Goal: Task Accomplishment & Management: Use online tool/utility

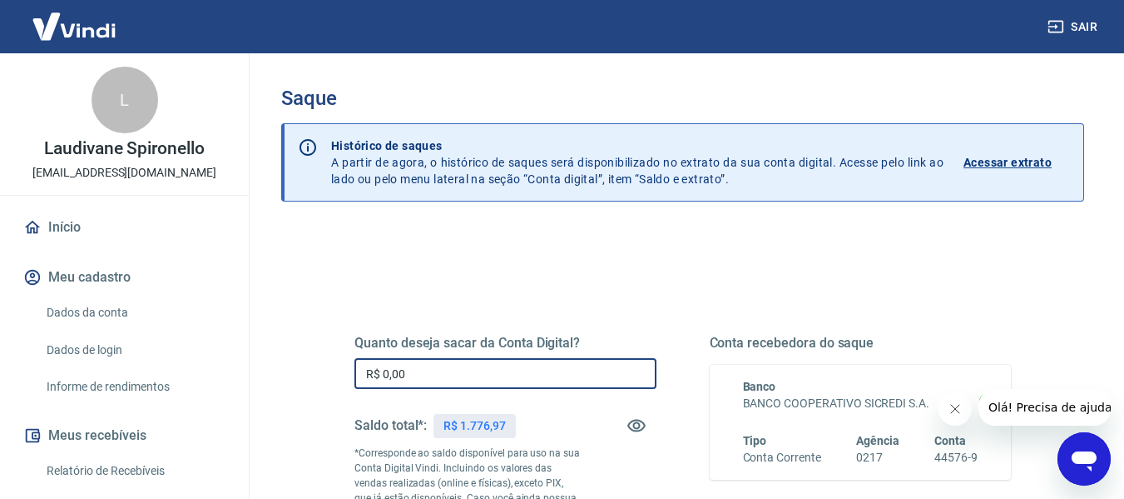
drag, startPoint x: 505, startPoint y: 362, endPoint x: 494, endPoint y: 384, distance: 24.9
click at [499, 370] on input "R$ 0,00" at bounding box center [506, 373] width 302 height 31
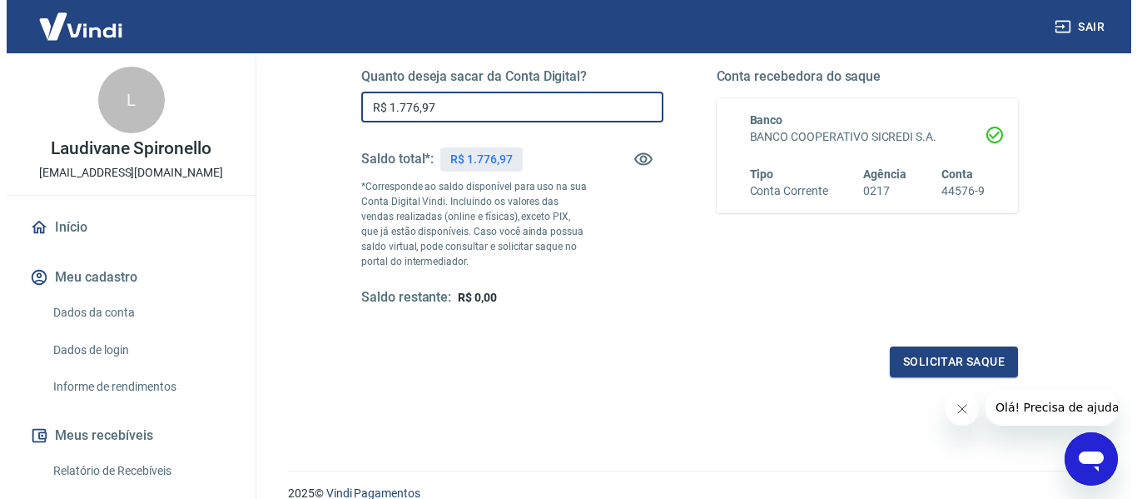
scroll to position [340, 0]
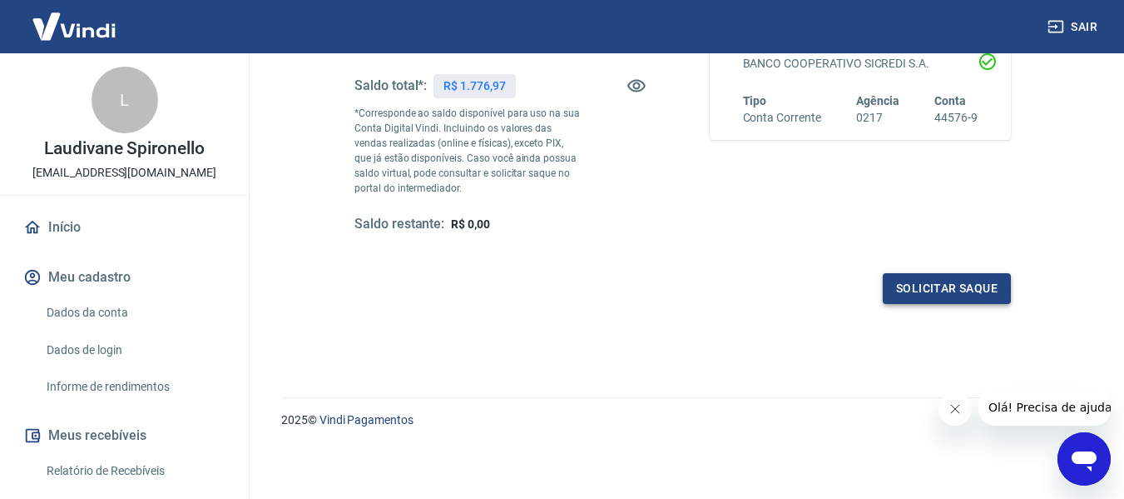
type input "R$ 1.776,97"
click at [953, 286] on button "Solicitar saque" at bounding box center [947, 288] width 128 height 31
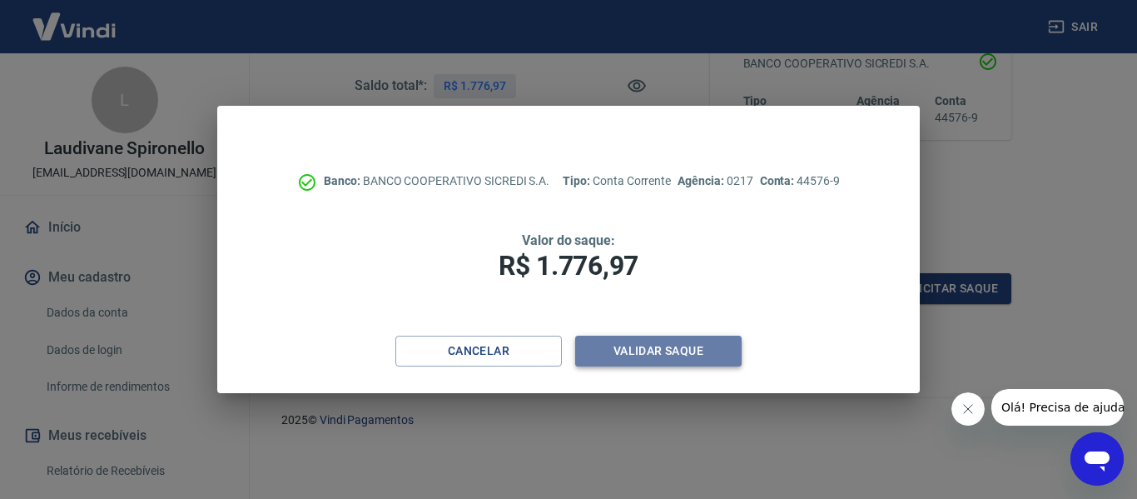
drag, startPoint x: 578, startPoint y: 342, endPoint x: 648, endPoint y: 348, distance: 71.0
click at [648, 348] on button "Validar saque" at bounding box center [658, 350] width 166 height 31
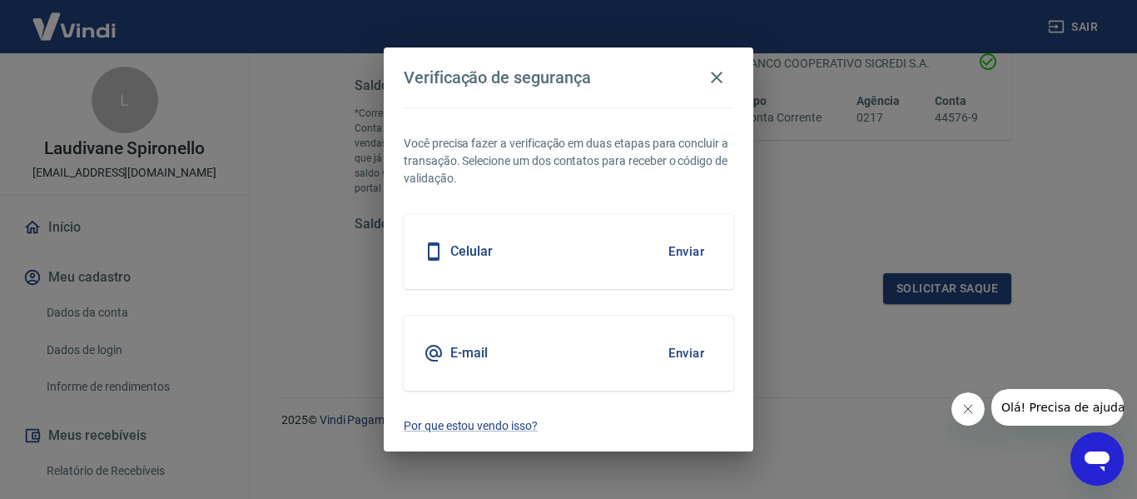
click at [652, 346] on div "E-mail Enviar" at bounding box center [569, 352] width 330 height 75
click at [687, 254] on button "Enviar" at bounding box center [686, 251] width 54 height 35
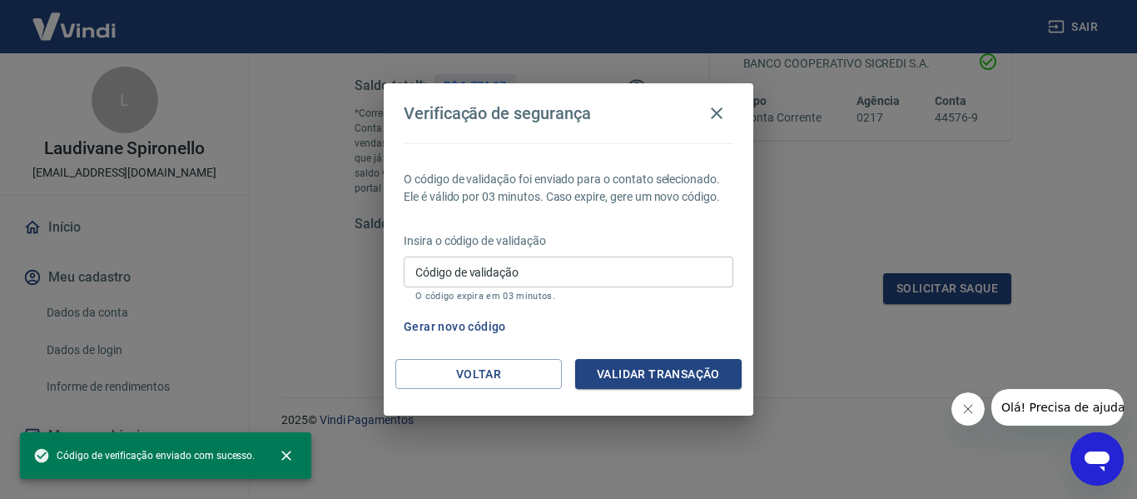
click at [559, 270] on input "Código de validação" at bounding box center [569, 271] width 330 height 31
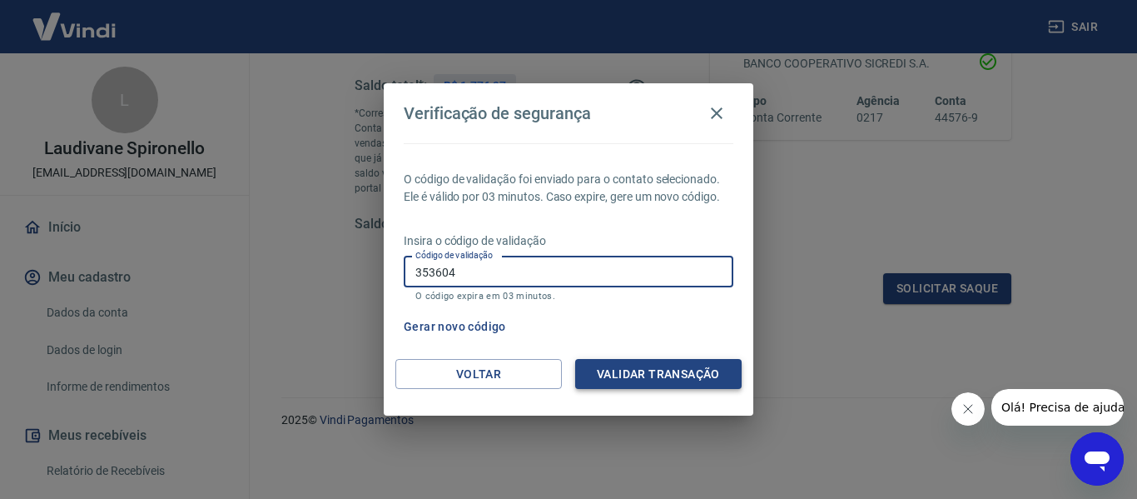
type input "353604"
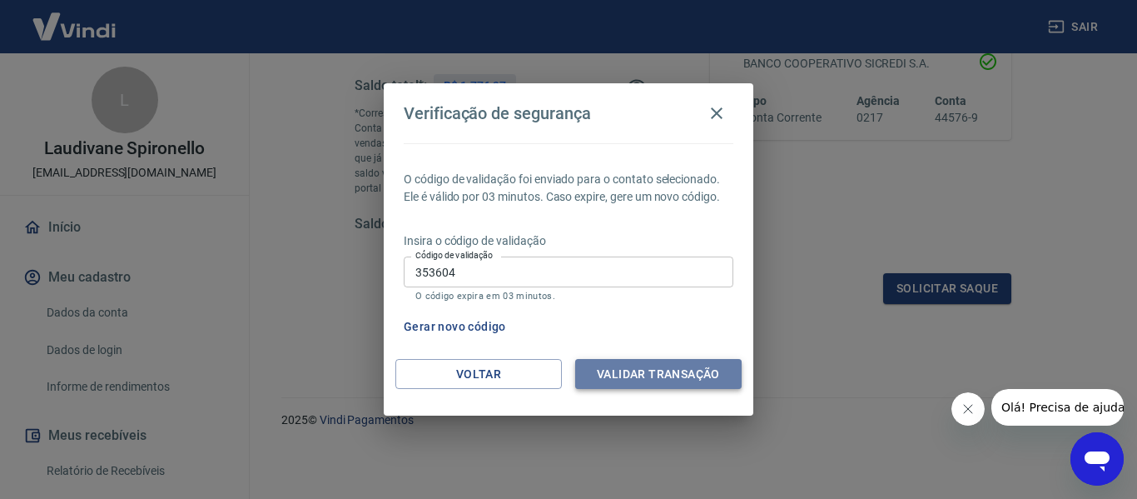
click at [713, 368] on button "Validar transação" at bounding box center [658, 374] width 166 height 31
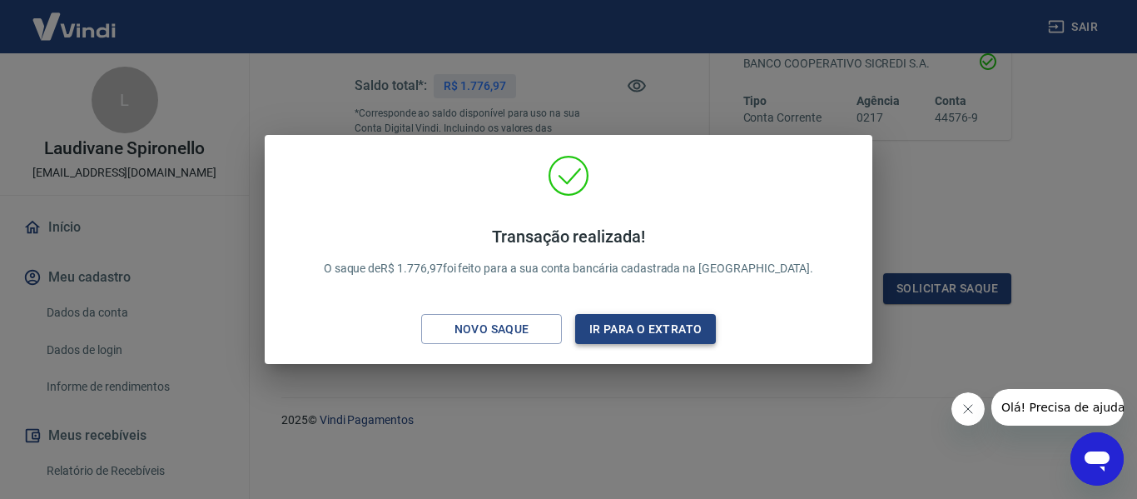
click at [667, 329] on button "Ir para o extrato" at bounding box center [645, 329] width 141 height 31
